Goal: Information Seeking & Learning: Understand process/instructions

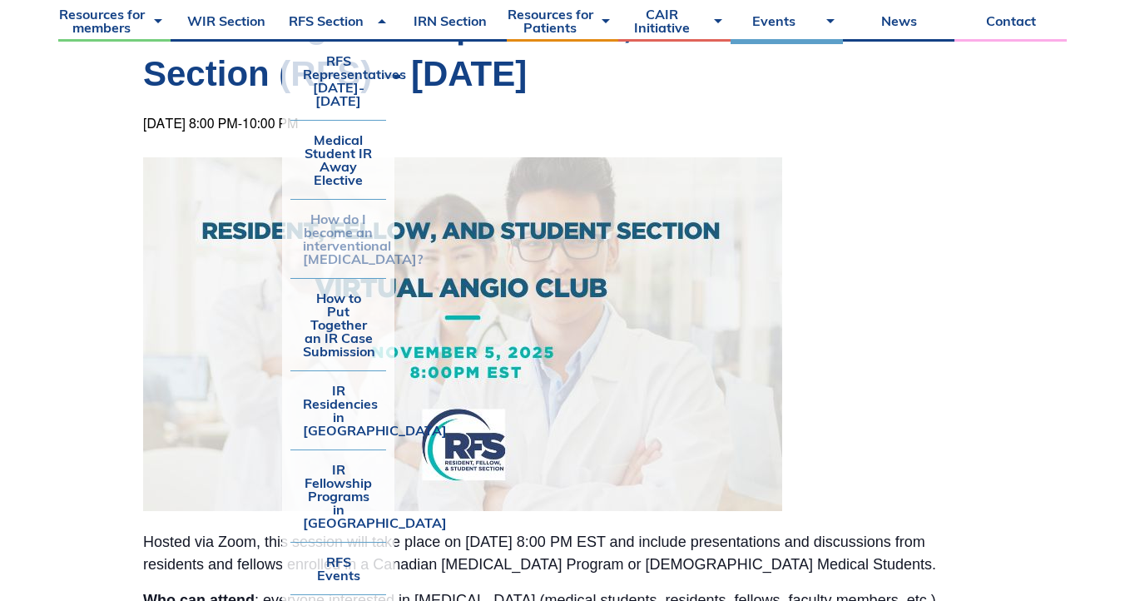
scroll to position [490, 0]
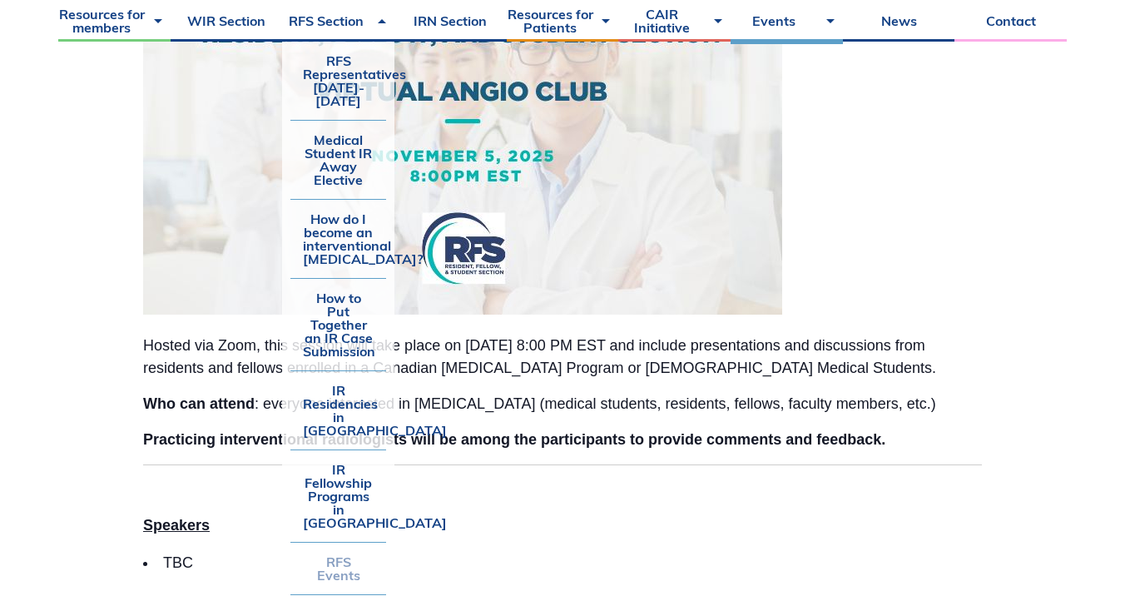
click at [349, 543] on link "RFS Events" at bounding box center [338, 569] width 96 height 52
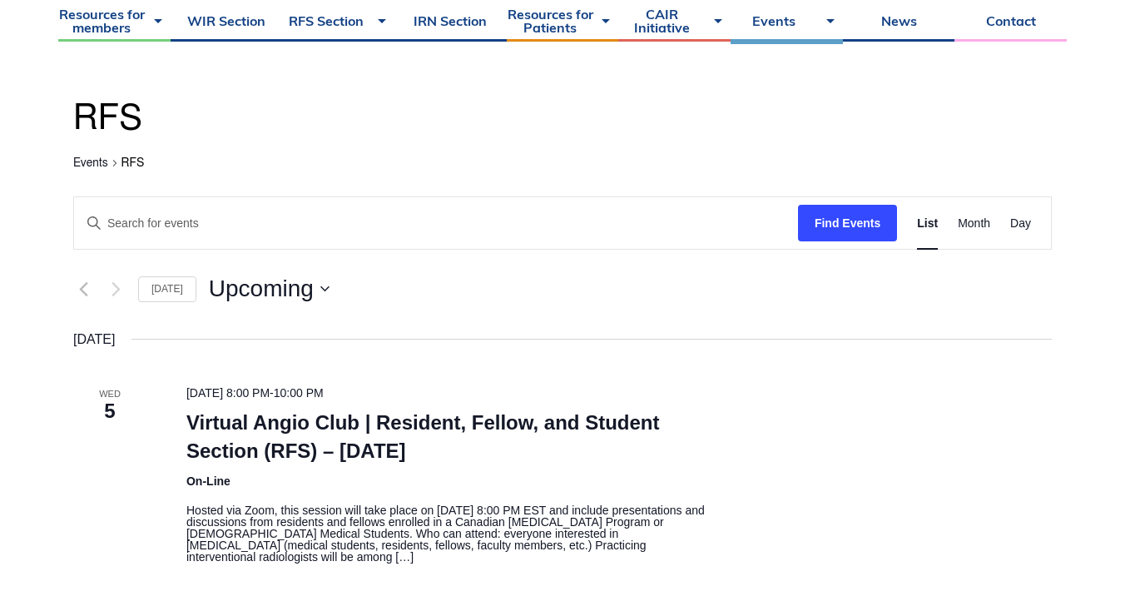
scroll to position [156, 0]
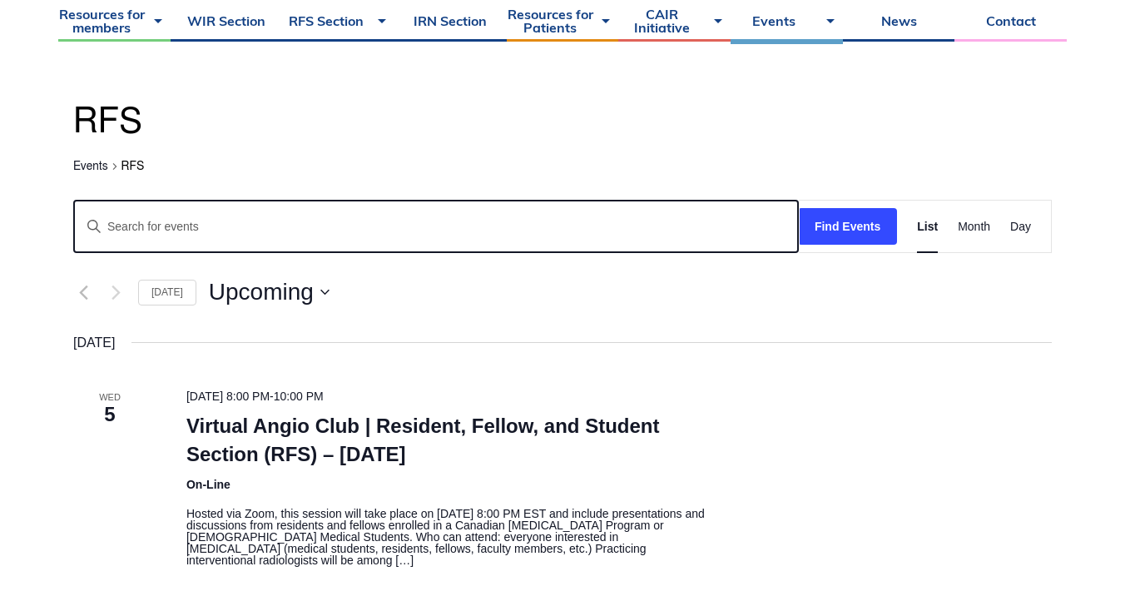
click at [365, 221] on input "Enter Keyword. Search for Events by Keyword." at bounding box center [436, 227] width 724 height 52
type input "virtual angio club"
click at [798, 208] on button "Find Events" at bounding box center [847, 226] width 99 height 37
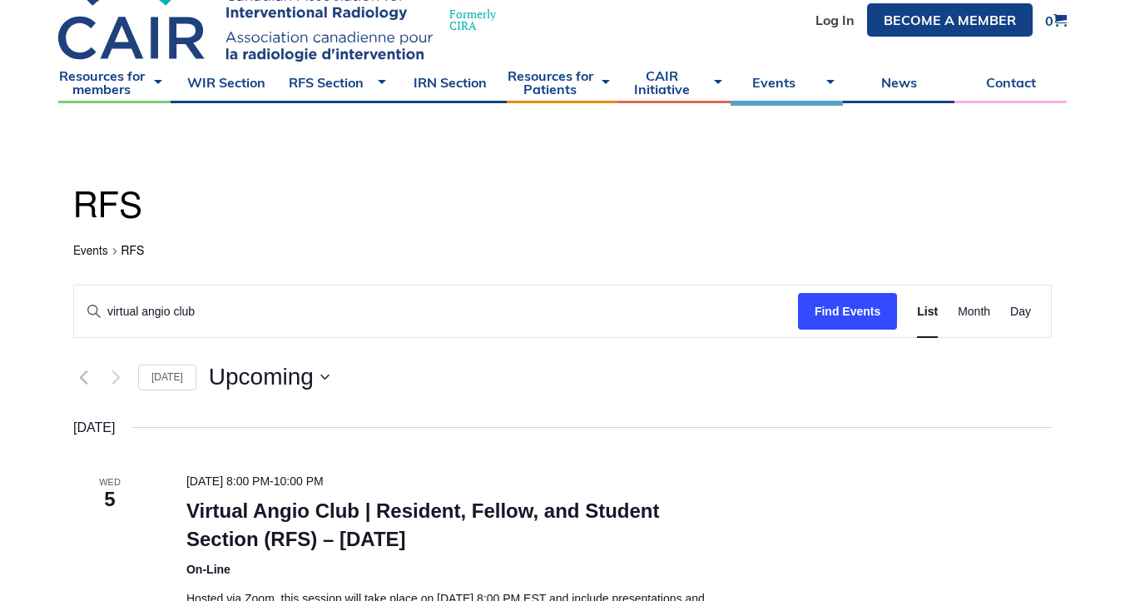
scroll to position [68, 0]
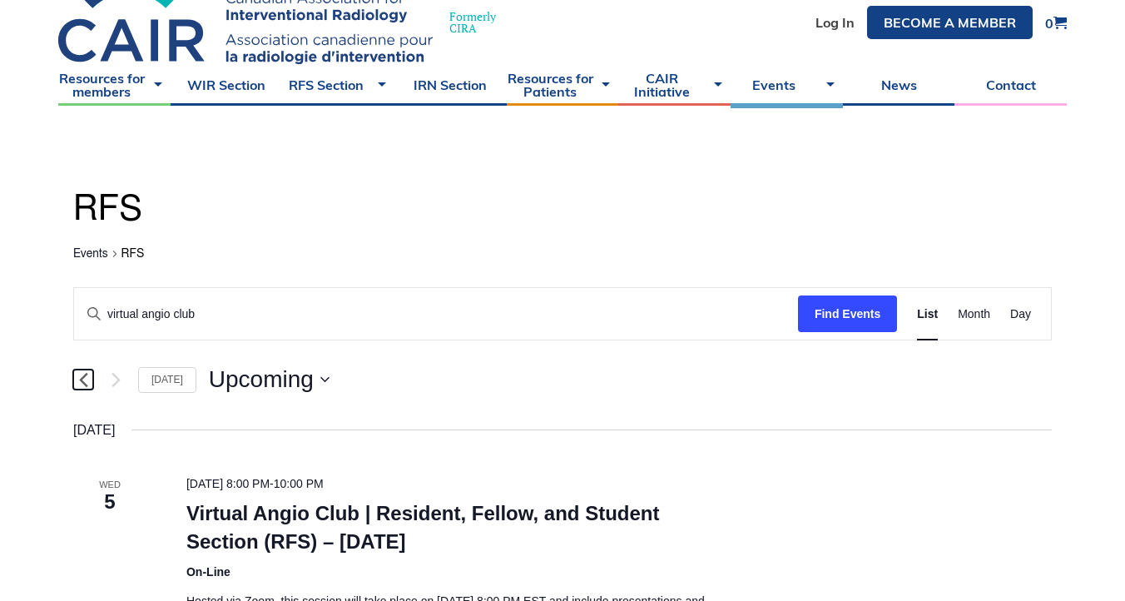
click at [87, 380] on icon "Previous Events" at bounding box center [83, 380] width 9 height 16
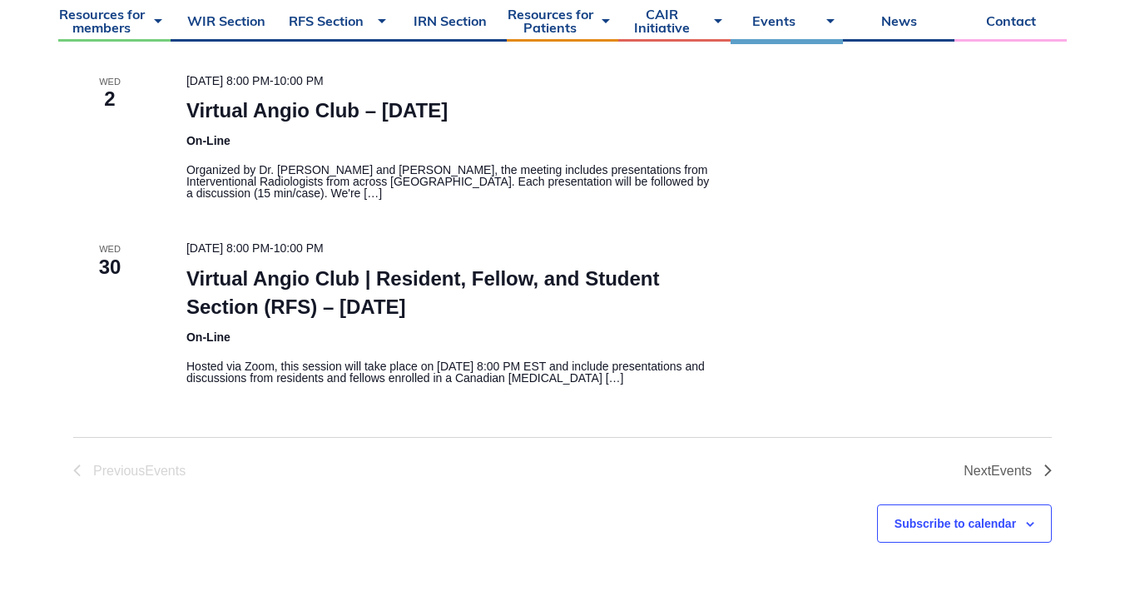
scroll to position [1643, 0]
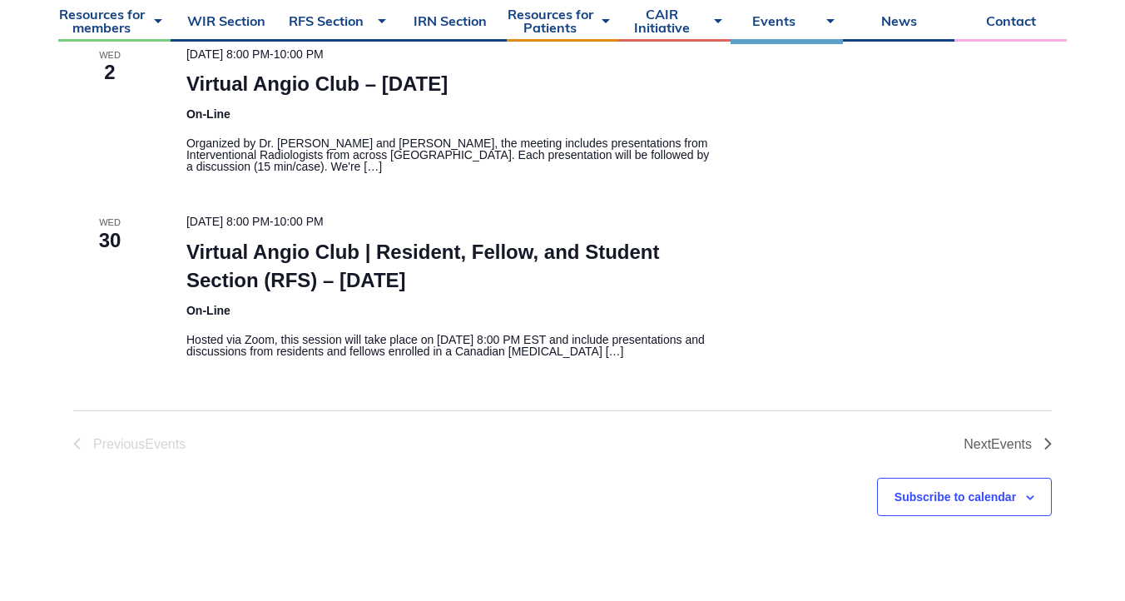
click at [117, 449] on li "Previous Events" at bounding box center [317, 444] width 489 height 13
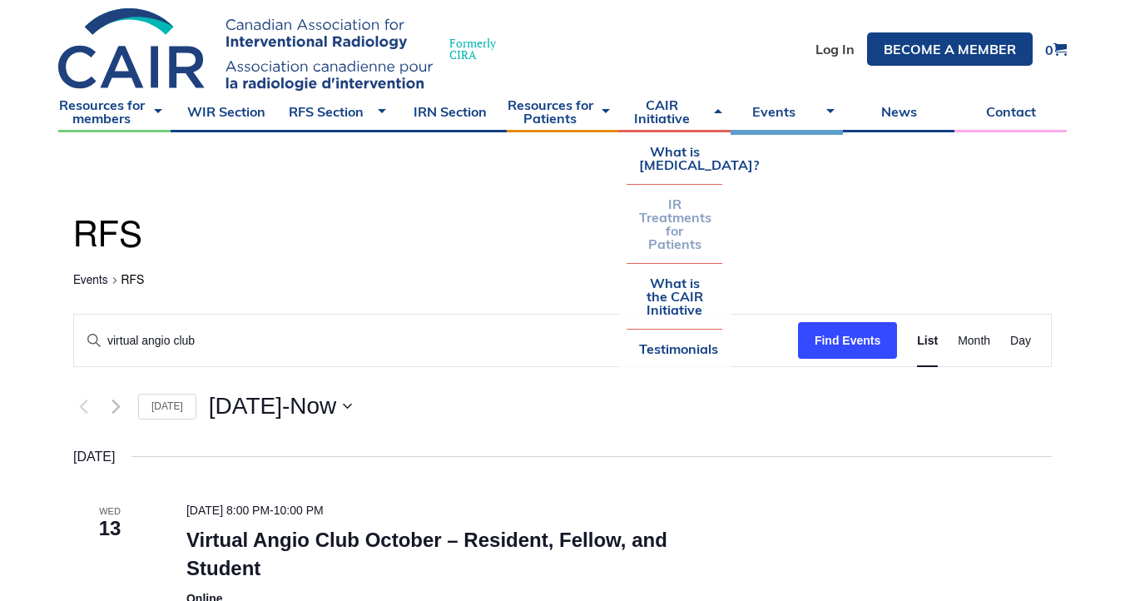
scroll to position [42, 0]
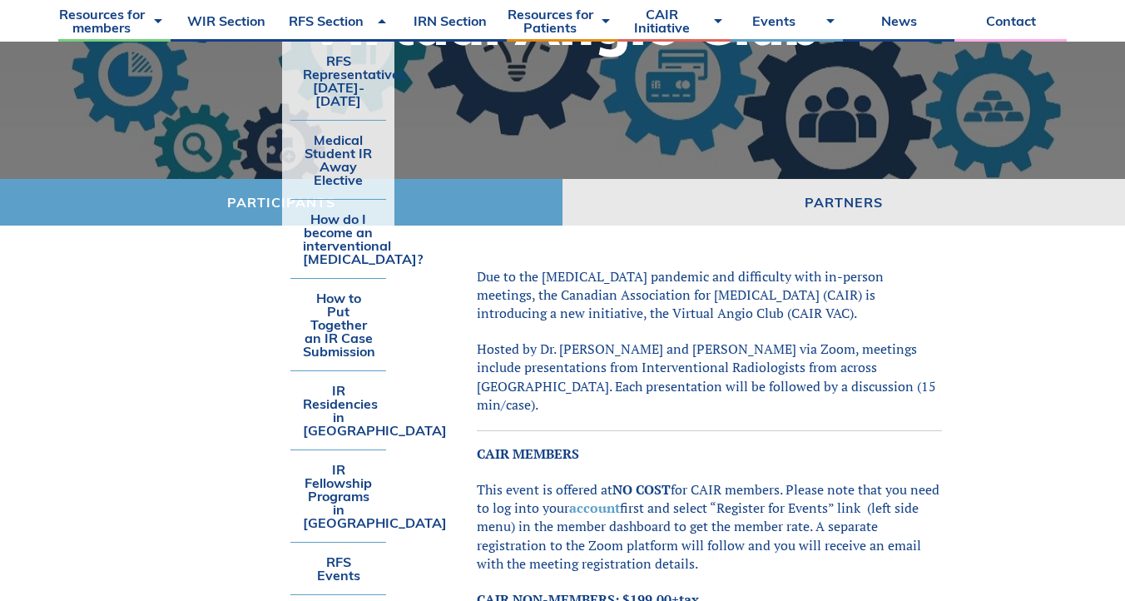
scroll to position [303, 0]
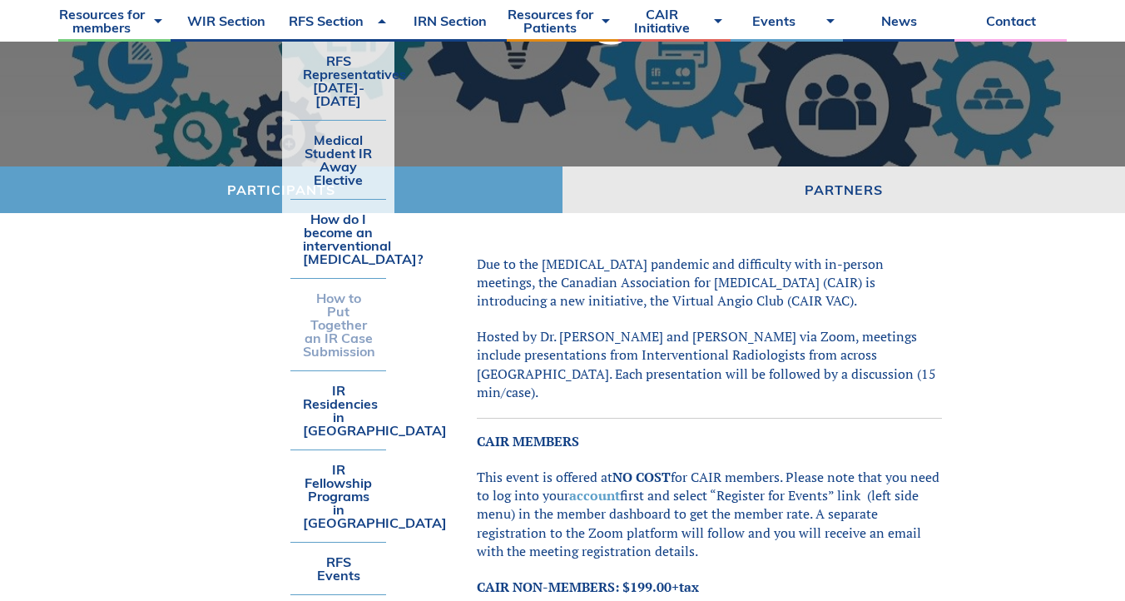
click at [343, 334] on link "How to Put Together an IR Case Submission" at bounding box center [338, 325] width 96 height 92
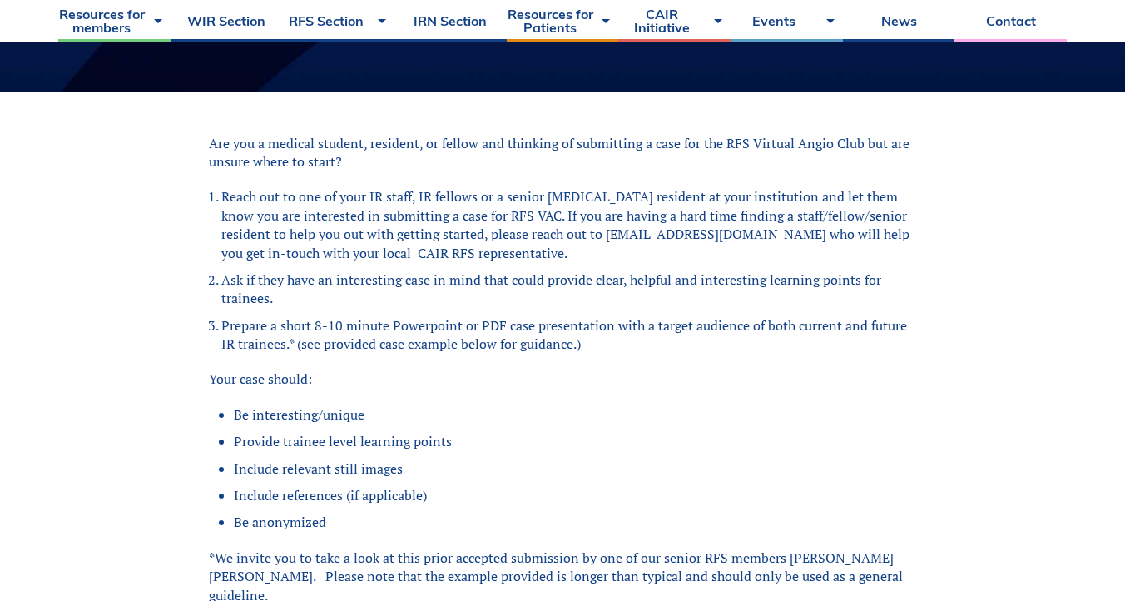
scroll to position [376, 0]
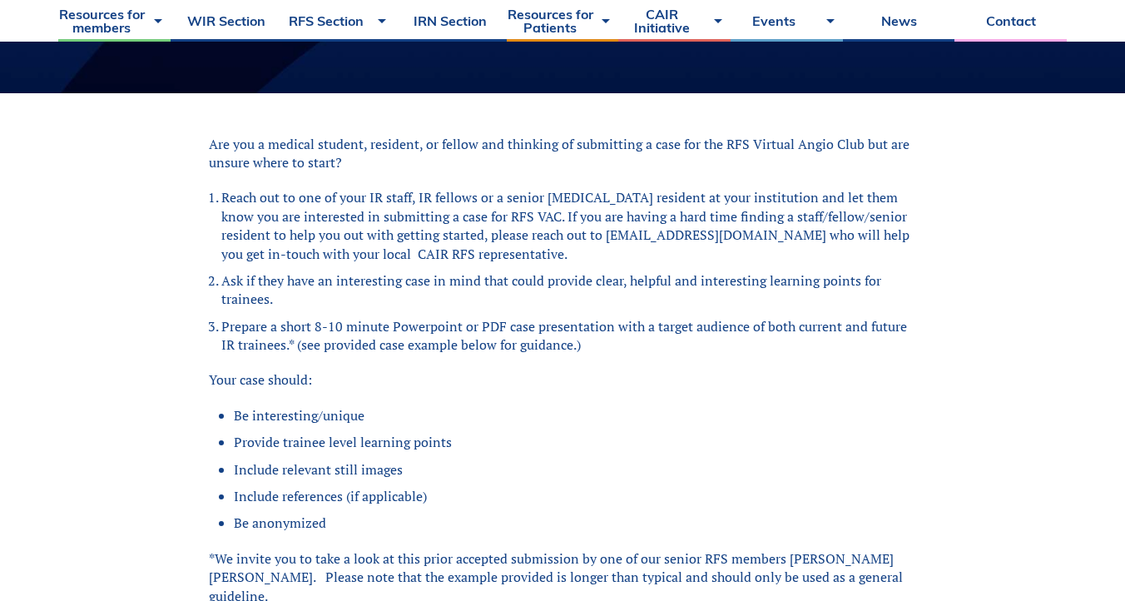
click at [450, 290] on li "Ask if they have an interesting case in mind that could provide clear, helpful …" at bounding box center [568, 289] width 695 height 37
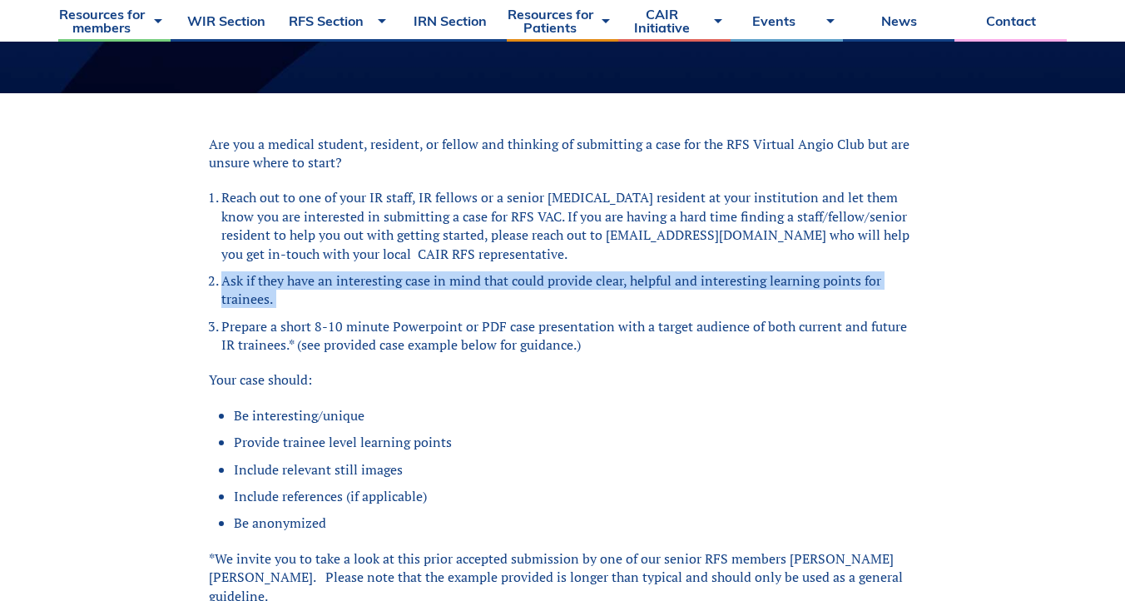
click at [450, 317] on li "Prepare a short 8-10 minute Powerpoint or PDF case presentation with a target a…" at bounding box center [568, 335] width 695 height 37
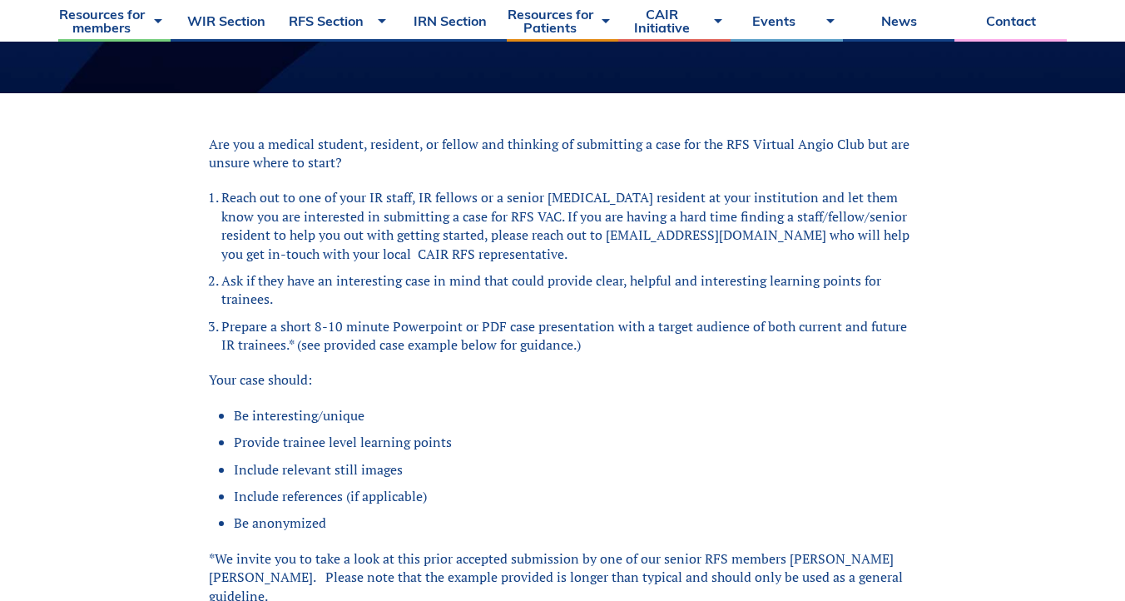
click at [450, 317] on li "Prepare a short 8-10 minute Powerpoint or PDF case presentation with a target a…" at bounding box center [568, 335] width 695 height 37
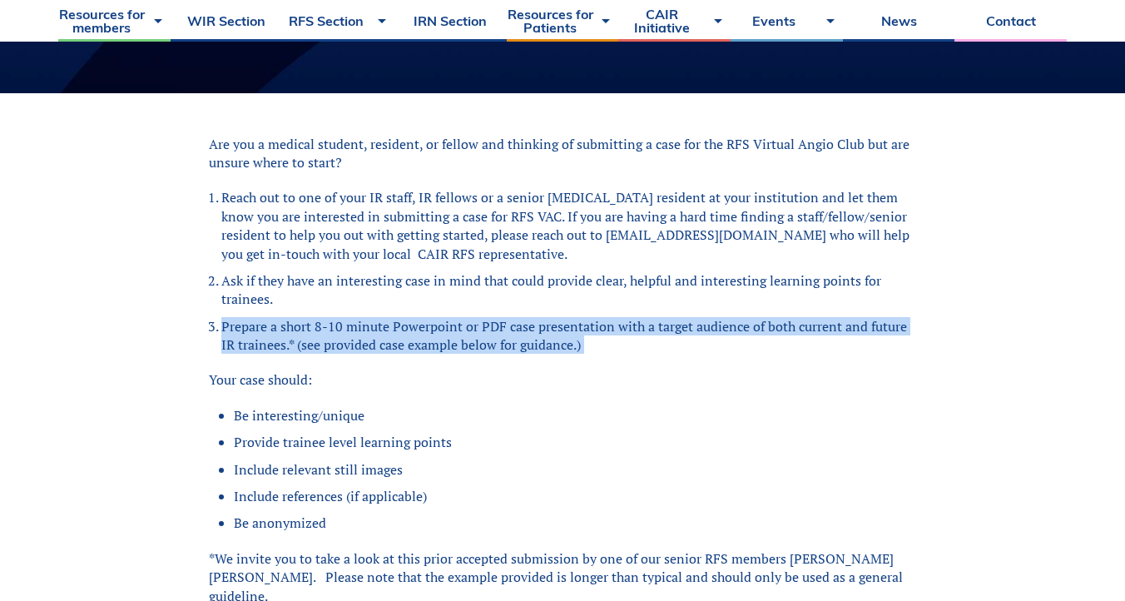
click at [477, 397] on div "Are you a medical student, resident, or fellow and thinking of submitting a cas…" at bounding box center [562, 388] width 707 height 506
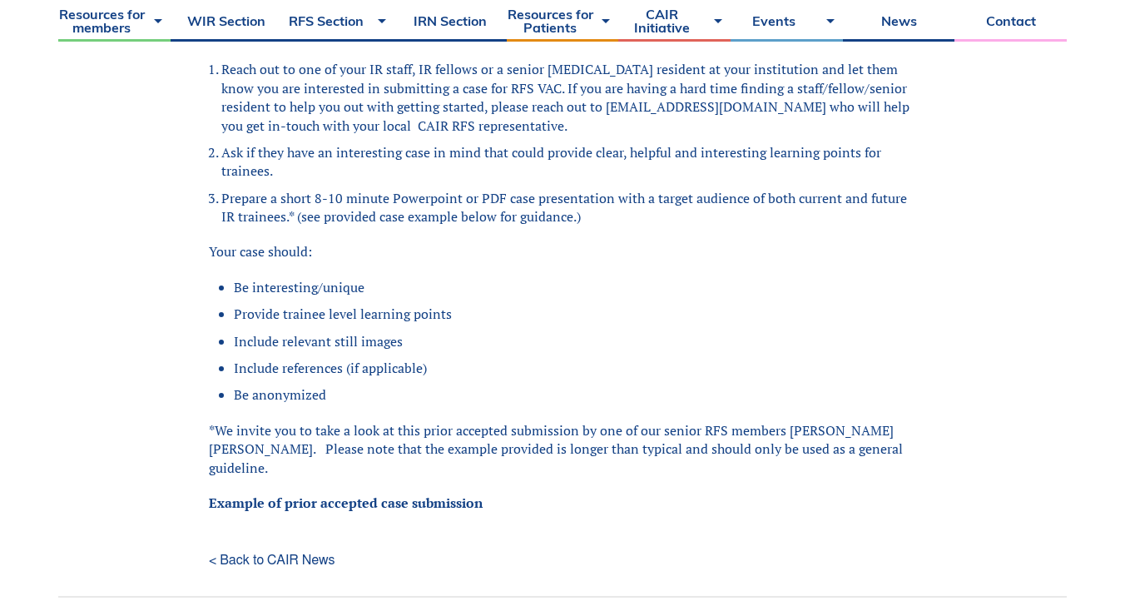
scroll to position [516, 0]
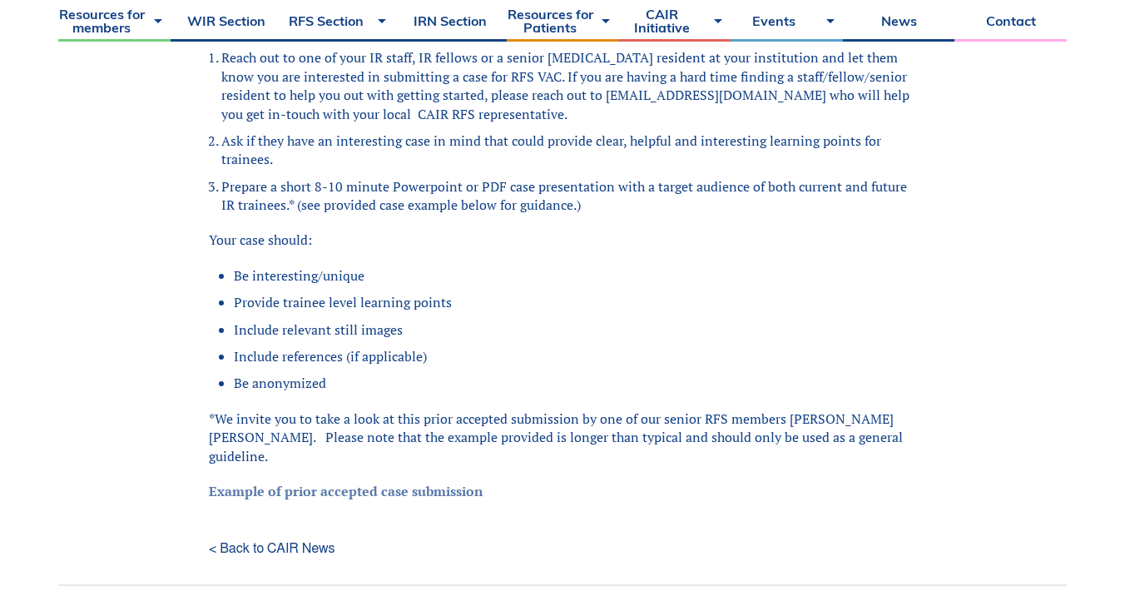
click at [414, 482] on link "Example of prior accepted case submission" at bounding box center [346, 491] width 274 height 18
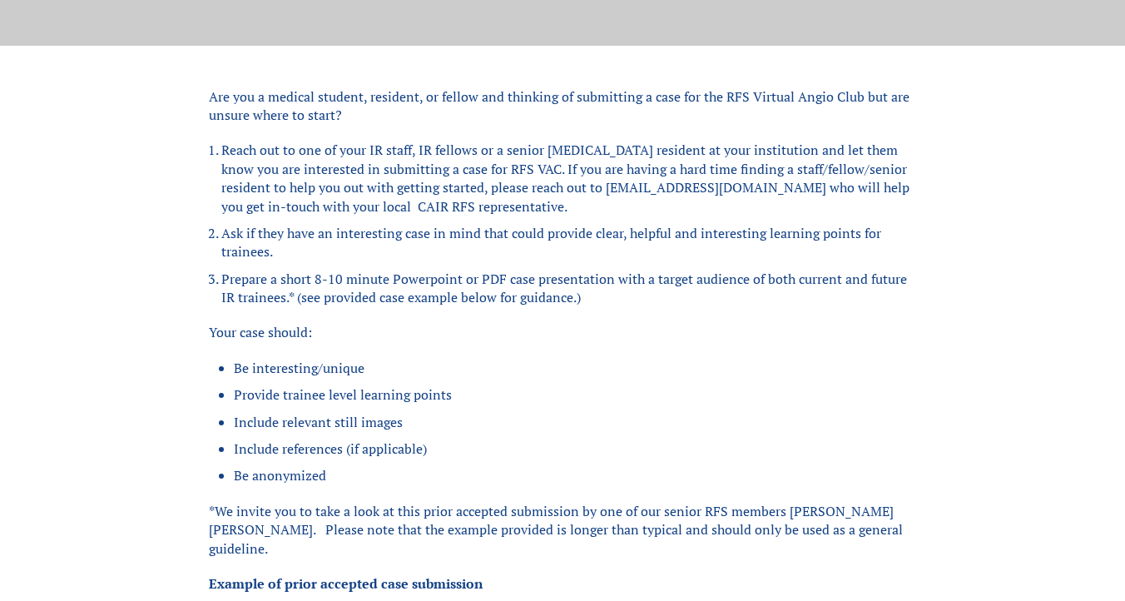
scroll to position [560, 0]
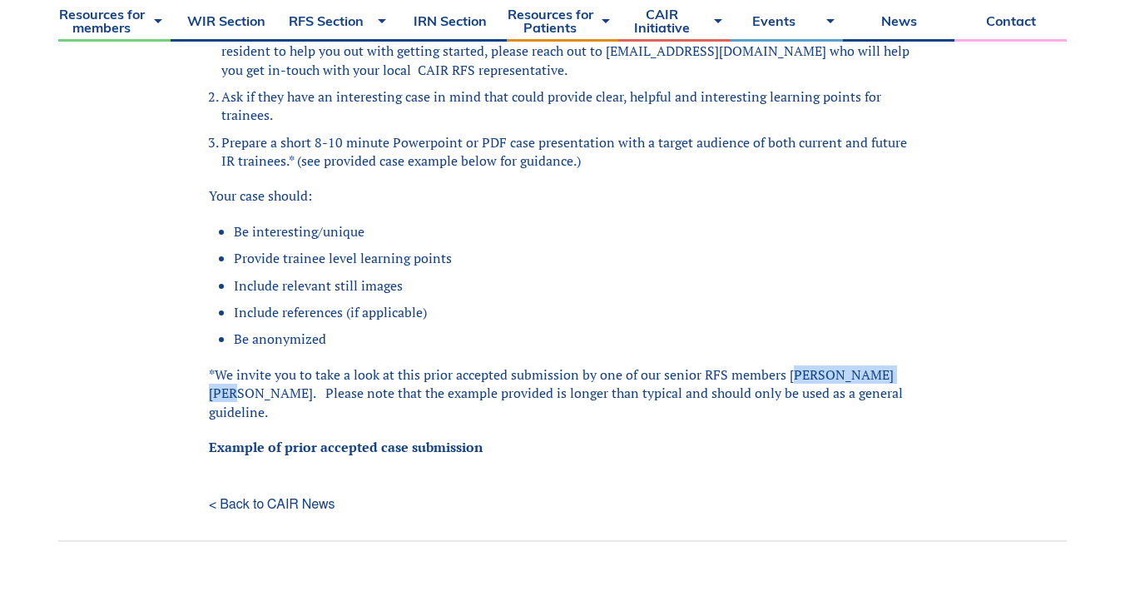
drag, startPoint x: 899, startPoint y: 374, endPoint x: 789, endPoint y: 370, distance: 109.9
click at [789, 370] on p "*We invite you to take a look at this prior accepted submission by one of our s…" at bounding box center [562, 393] width 707 height 56
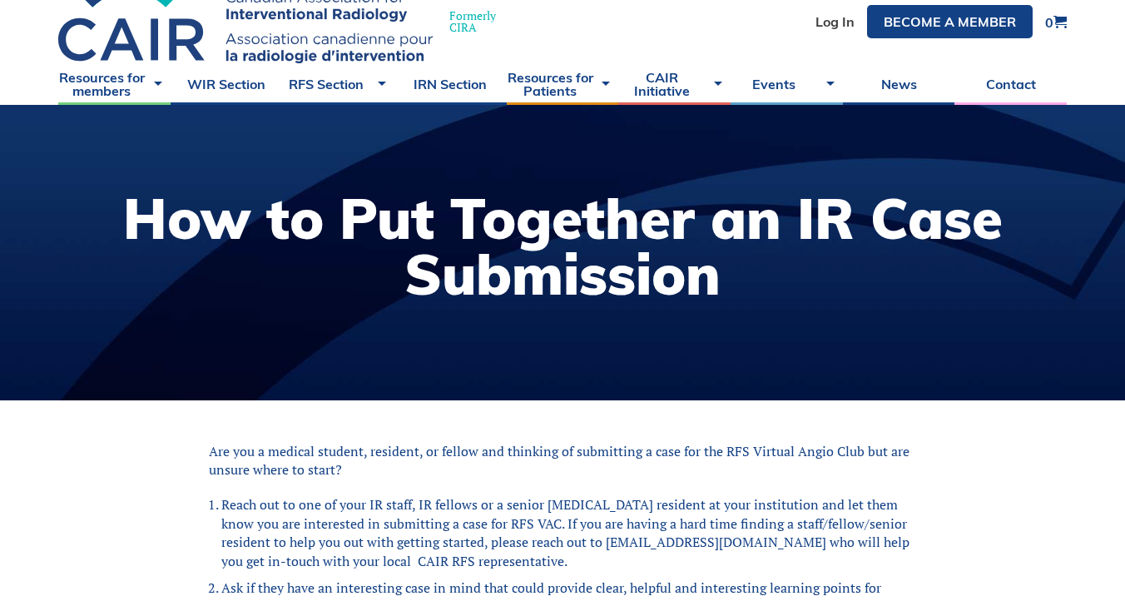
scroll to position [0, 0]
